Goal: Ask a question

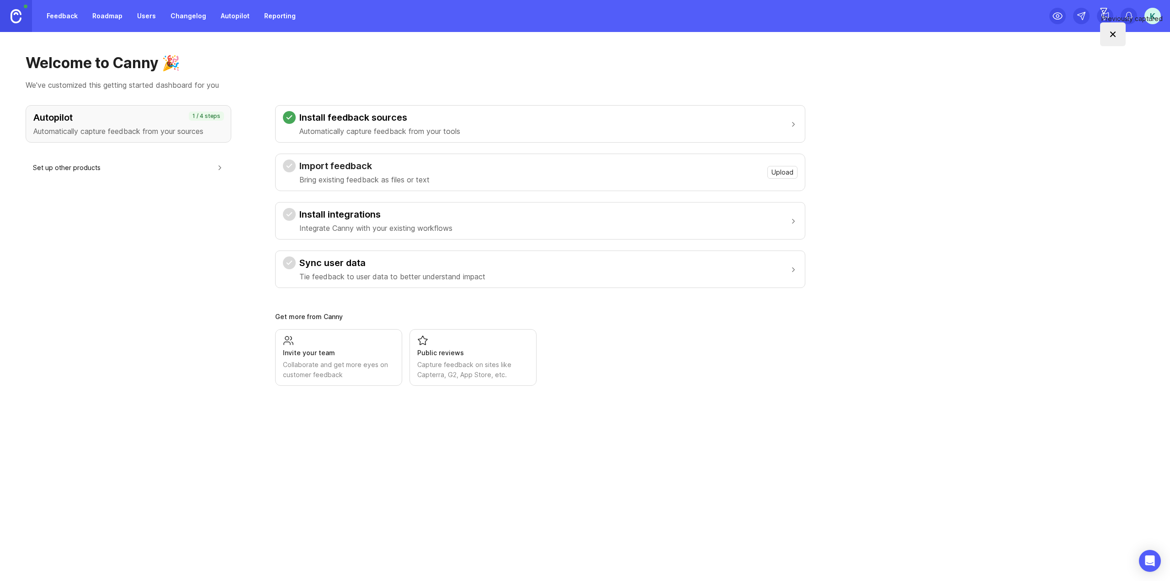
click at [167, 163] on button "Set up other products" at bounding box center [128, 167] width 191 height 21
click at [65, 17] on link "Feedback" at bounding box center [62, 16] width 42 height 16
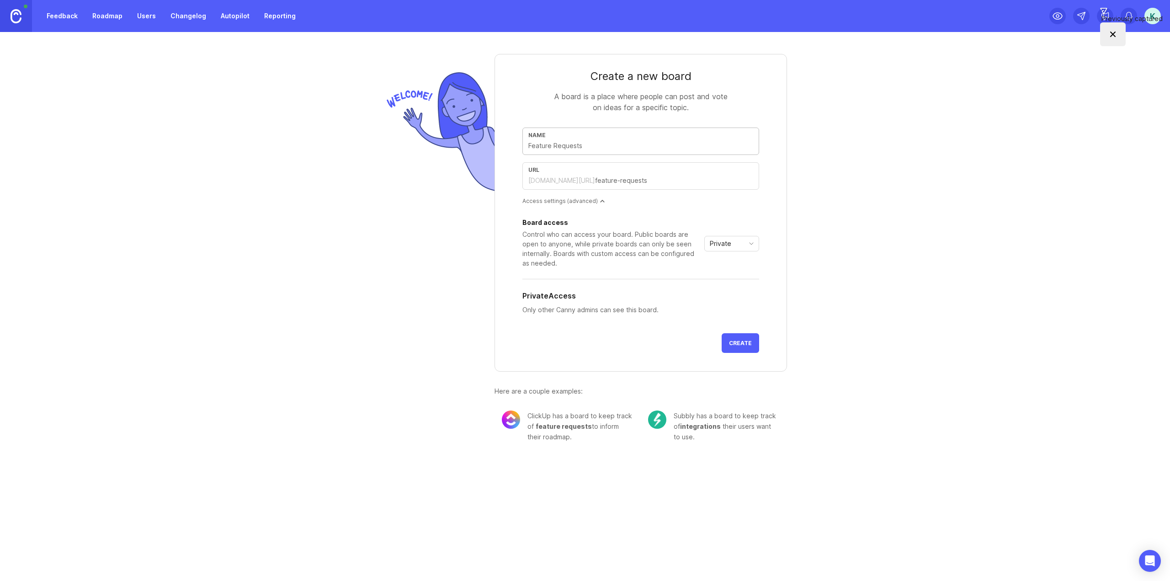
click at [105, 19] on link "Roadmap" at bounding box center [107, 16] width 41 height 16
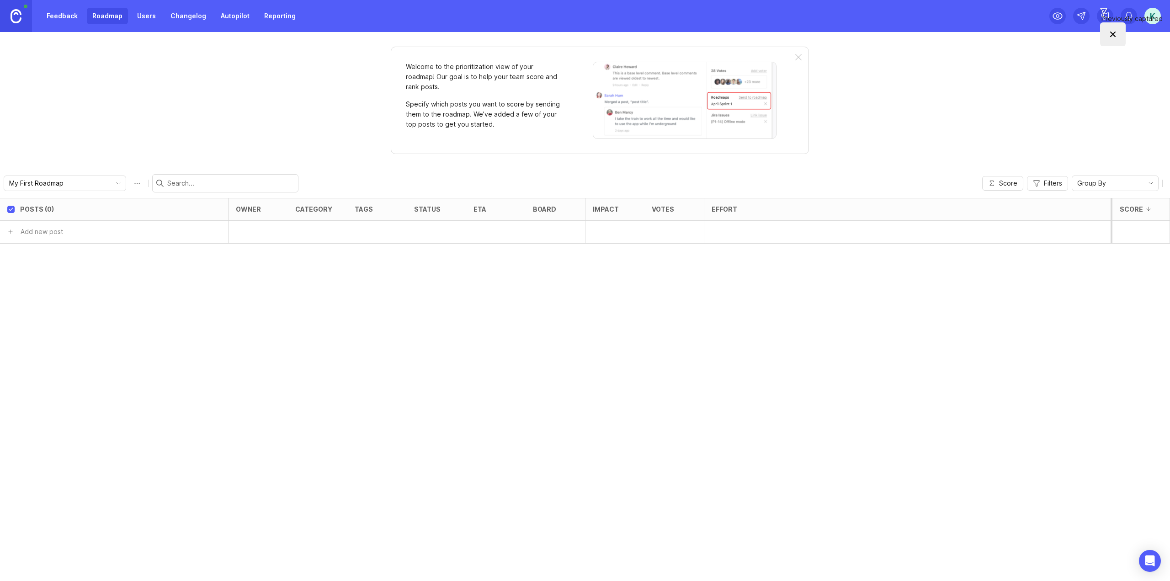
click at [137, 18] on link "Users" at bounding box center [147, 16] width 30 height 16
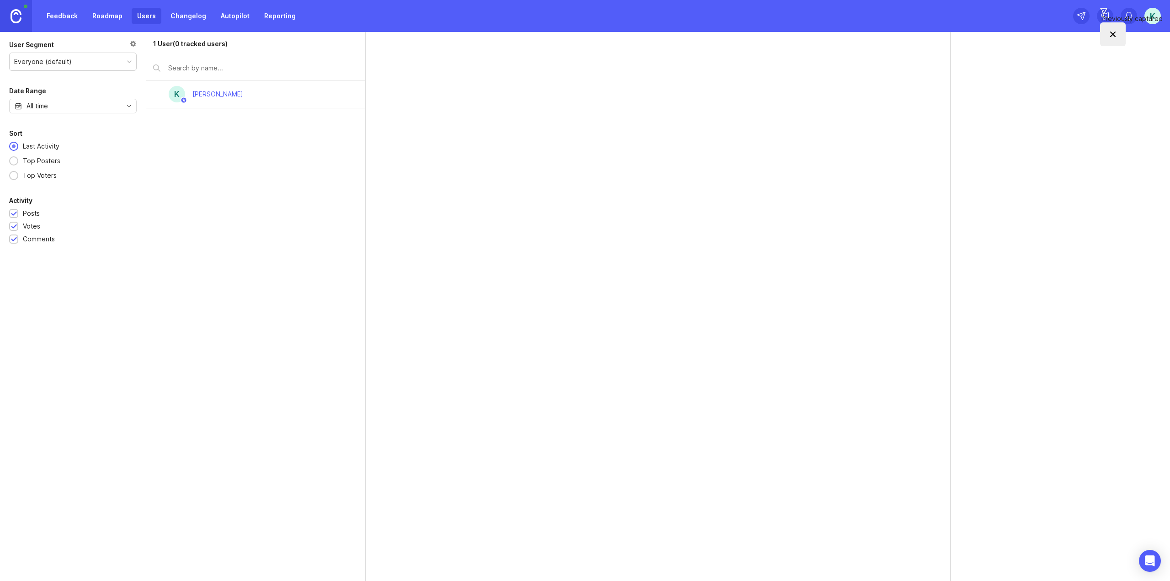
click at [178, 17] on link "Changelog" at bounding box center [188, 16] width 47 height 16
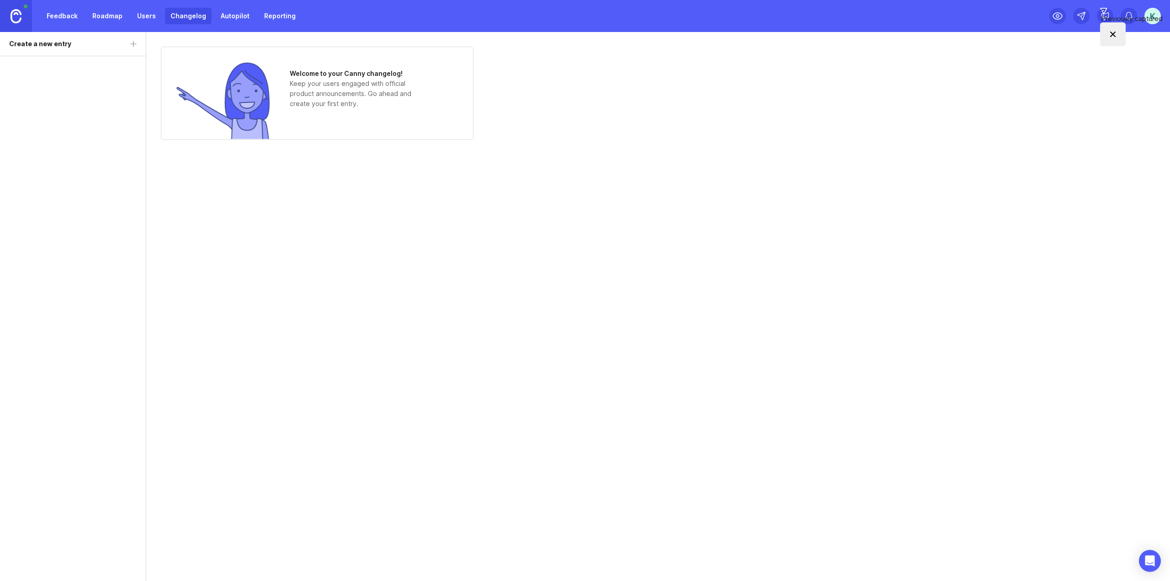
click at [12, 16] on img at bounding box center [16, 16] width 11 height 14
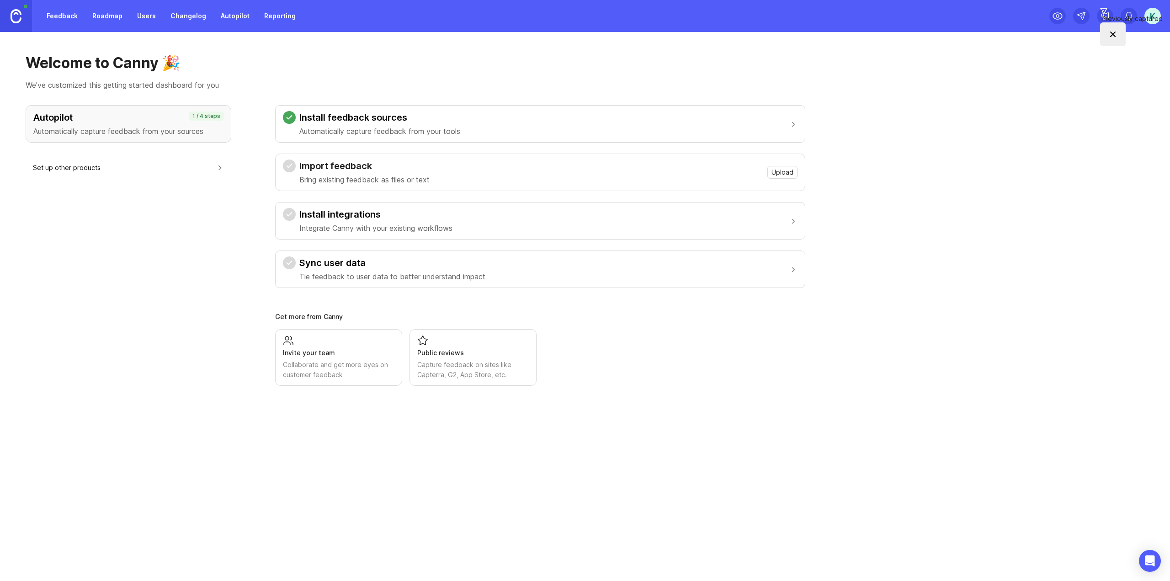
click at [773, 170] on span "Upload" at bounding box center [782, 172] width 22 height 9
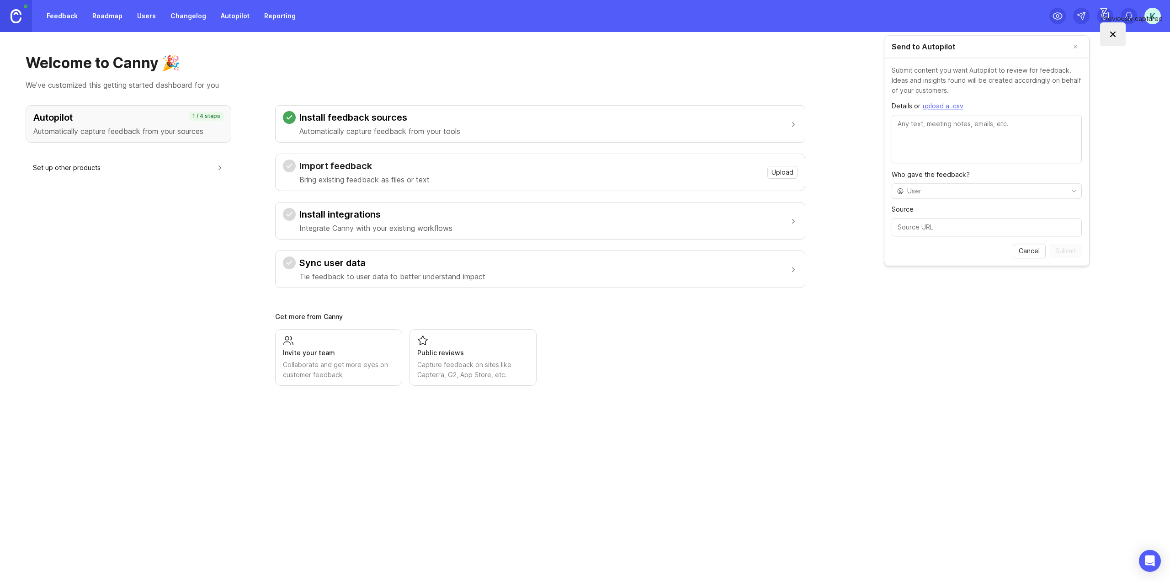
click at [735, 379] on div "Invite your team Collaborate and get more eyes on customer feedback Public revi…" at bounding box center [540, 357] width 530 height 57
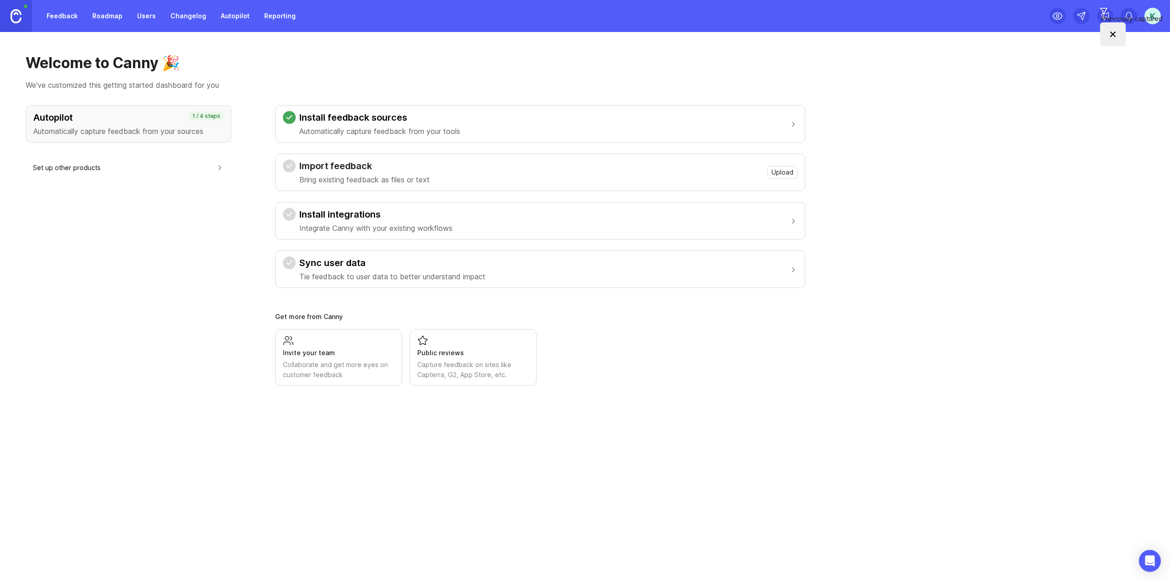
click at [232, 11] on link "Autopilot" at bounding box center [235, 16] width 40 height 16
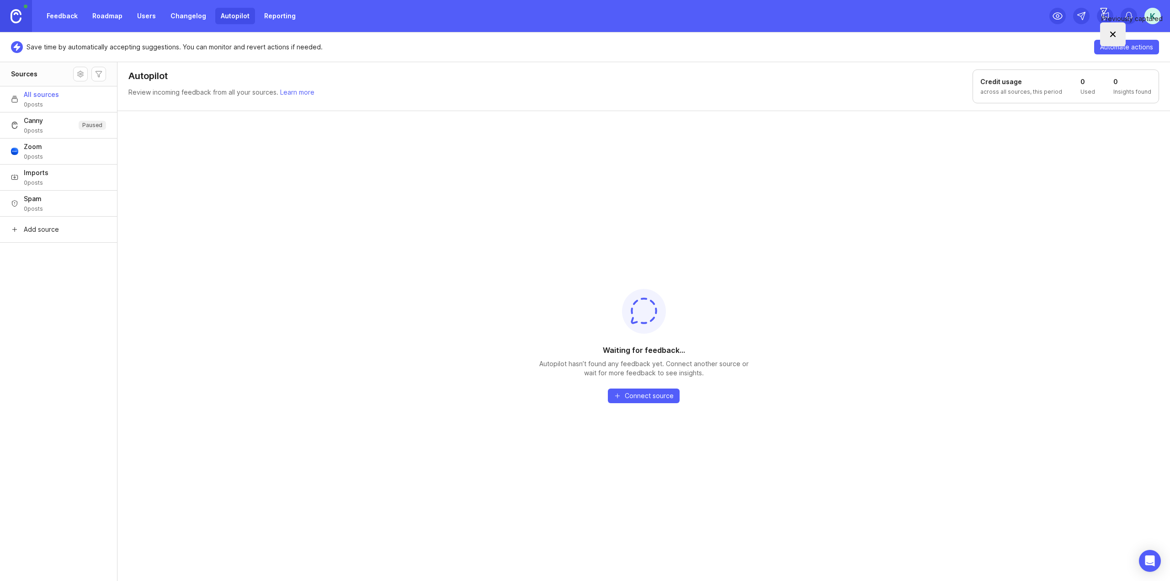
click at [32, 90] on span "All sources" at bounding box center [41, 94] width 35 height 9
click at [34, 92] on span "All sources" at bounding box center [41, 94] width 35 height 9
click at [1148, 565] on icon "Open Intercom Messenger" at bounding box center [1149, 561] width 11 height 12
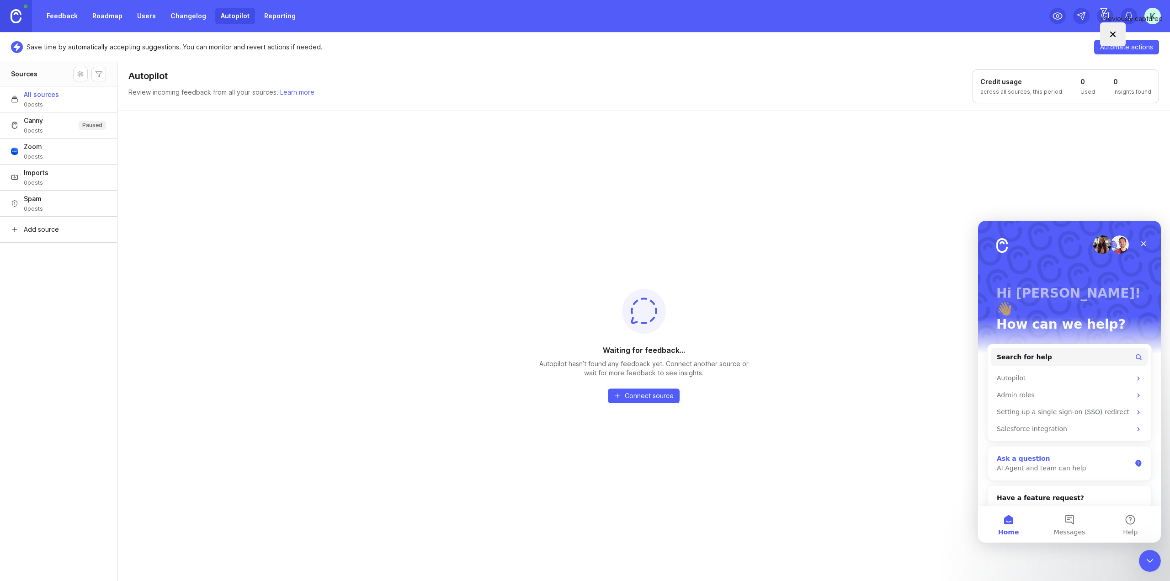
click at [1064, 463] on div "AI Agent and team can help" at bounding box center [1063, 468] width 134 height 10
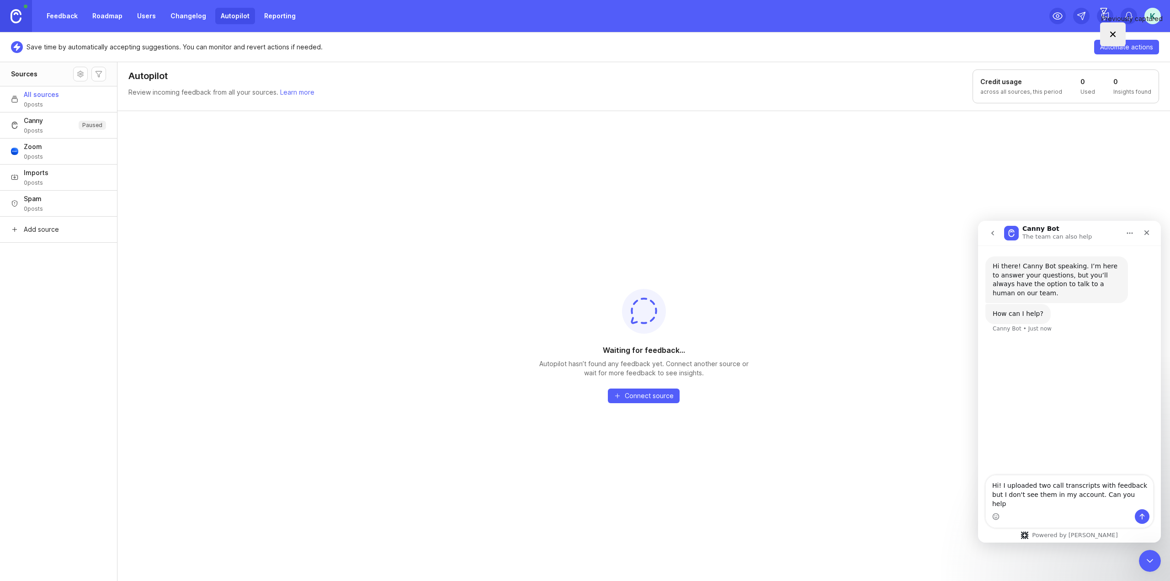
type textarea "Hi! I uploaded two call transcripts with feedback but I don't see them in my ac…"
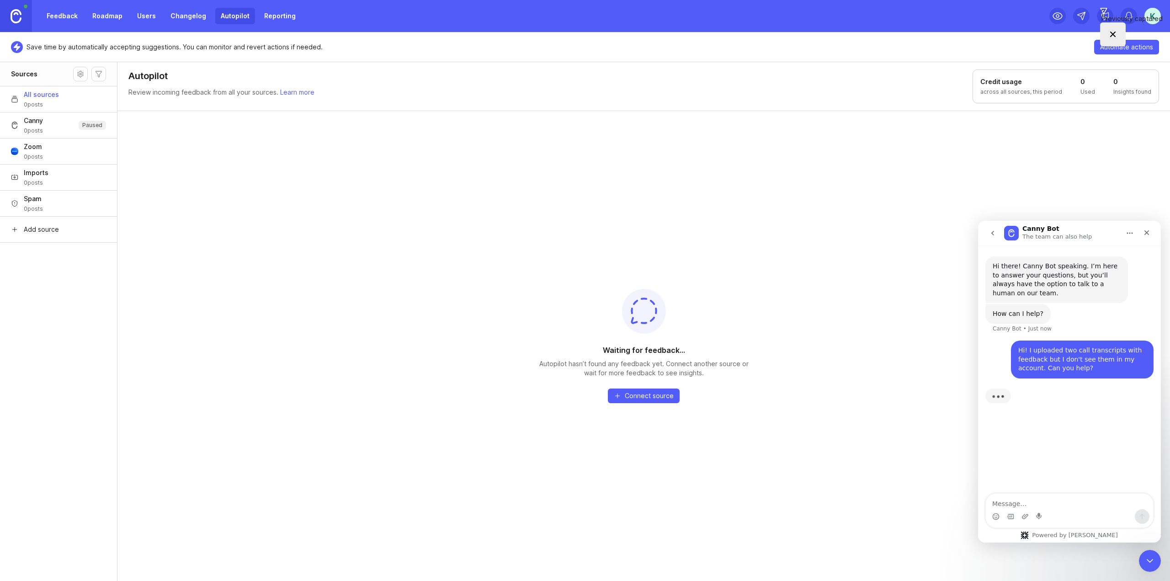
click at [1133, 240] on button "Home" at bounding box center [1129, 232] width 17 height 17
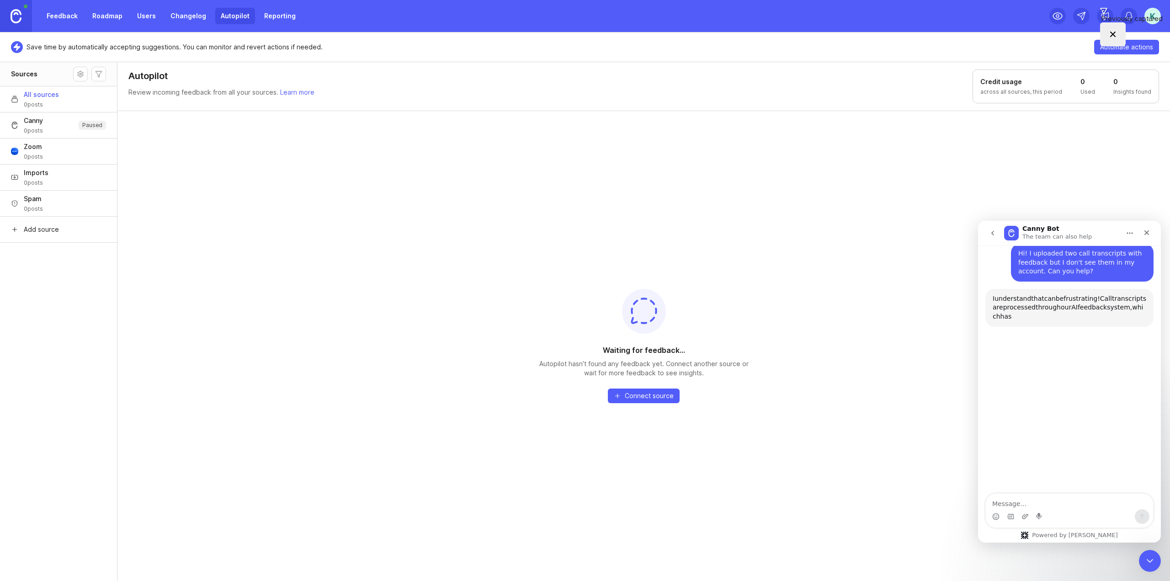
scroll to position [88, 0]
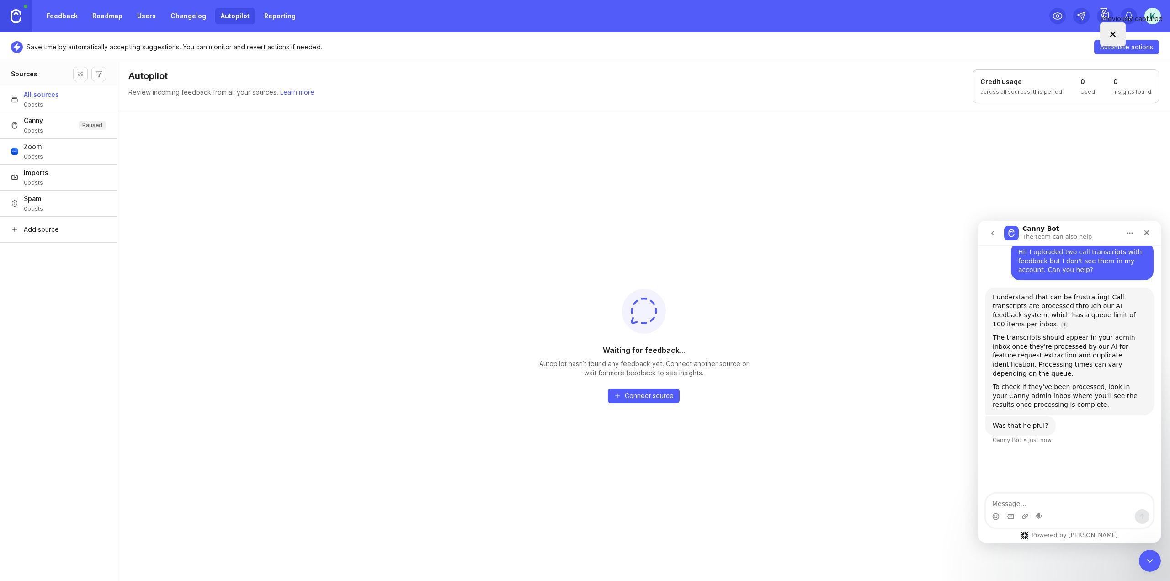
click at [1117, 305] on div "I understand that can be frustrating! Call transcripts are processed through ou…" at bounding box center [1068, 311] width 153 height 36
click at [1150, 17] on div "K" at bounding box center [1152, 16] width 16 height 16
click at [18, 16] on img at bounding box center [16, 16] width 11 height 14
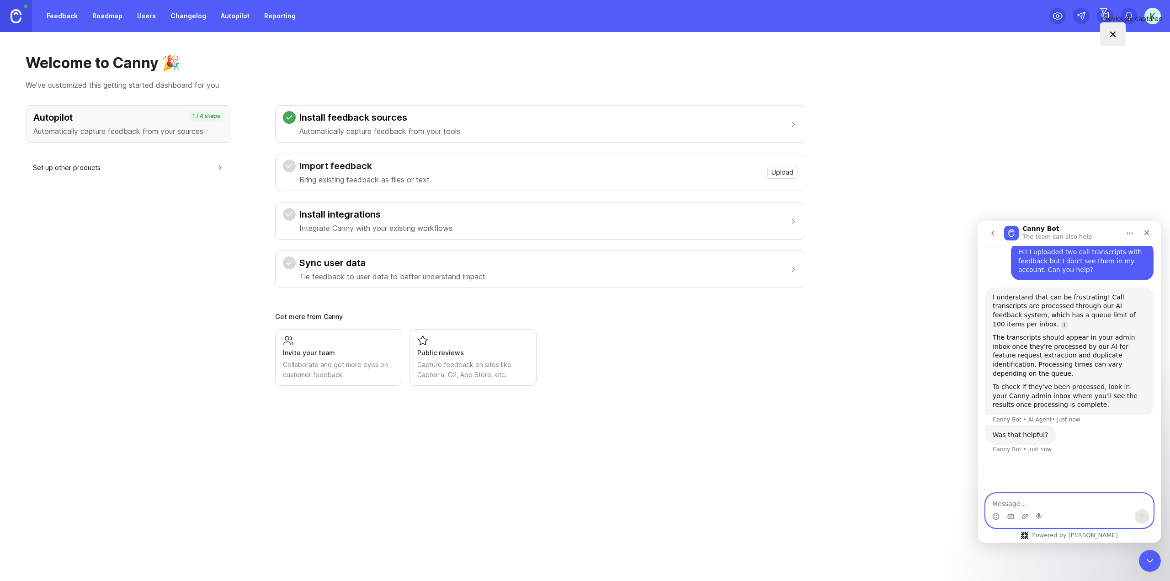
click at [1068, 504] on textarea "Message…" at bounding box center [1068, 501] width 167 height 16
type textarea "where is my admin inbox?"
